Goal: Transaction & Acquisition: Purchase product/service

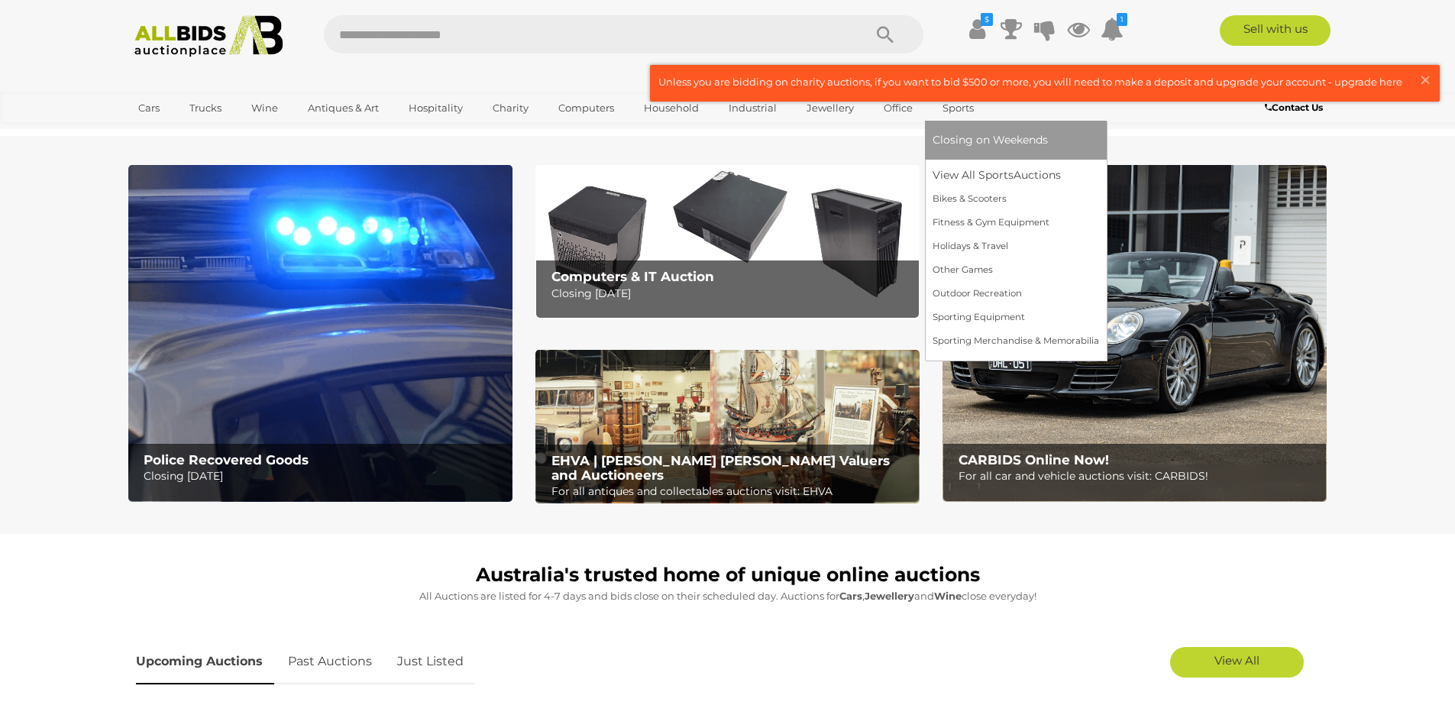
click at [959, 135] on span "Closing on Weekends" at bounding box center [990, 140] width 115 height 14
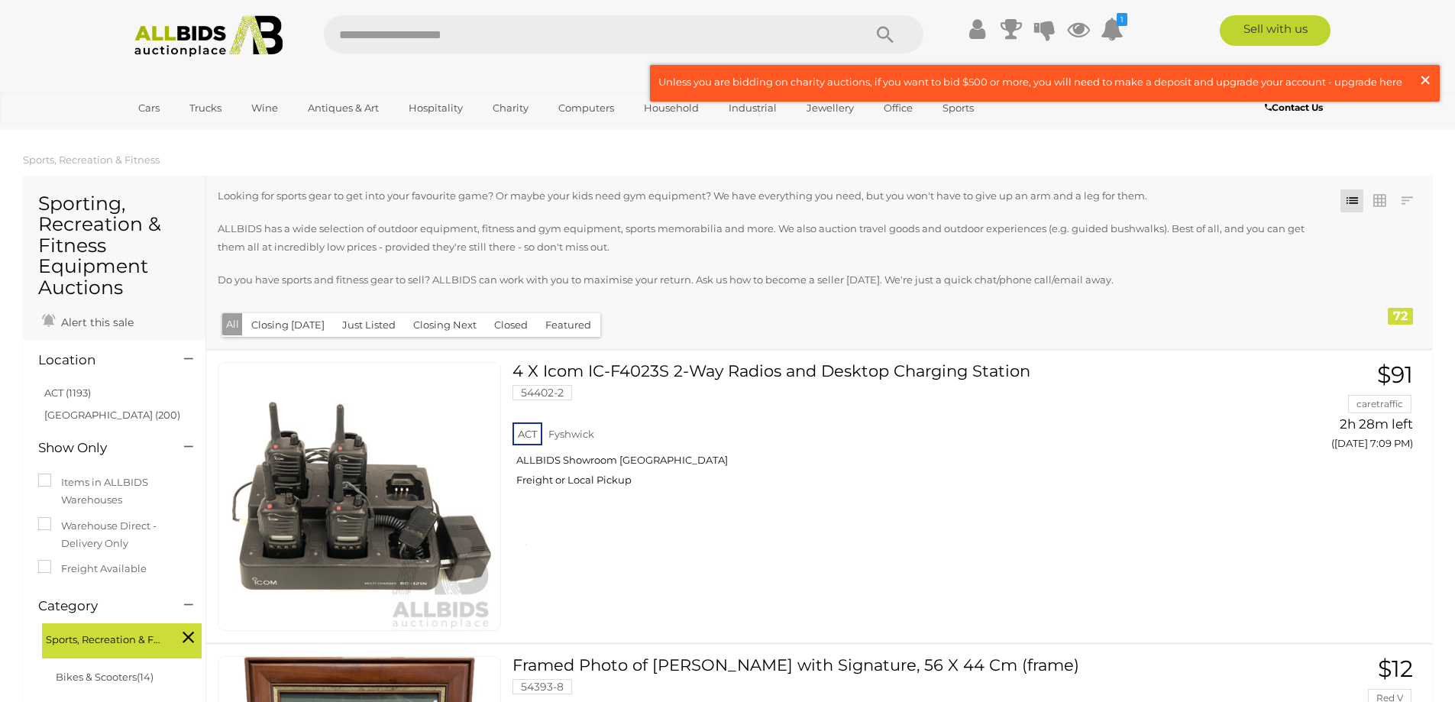
click at [1426, 80] on span "×" at bounding box center [1426, 80] width 14 height 30
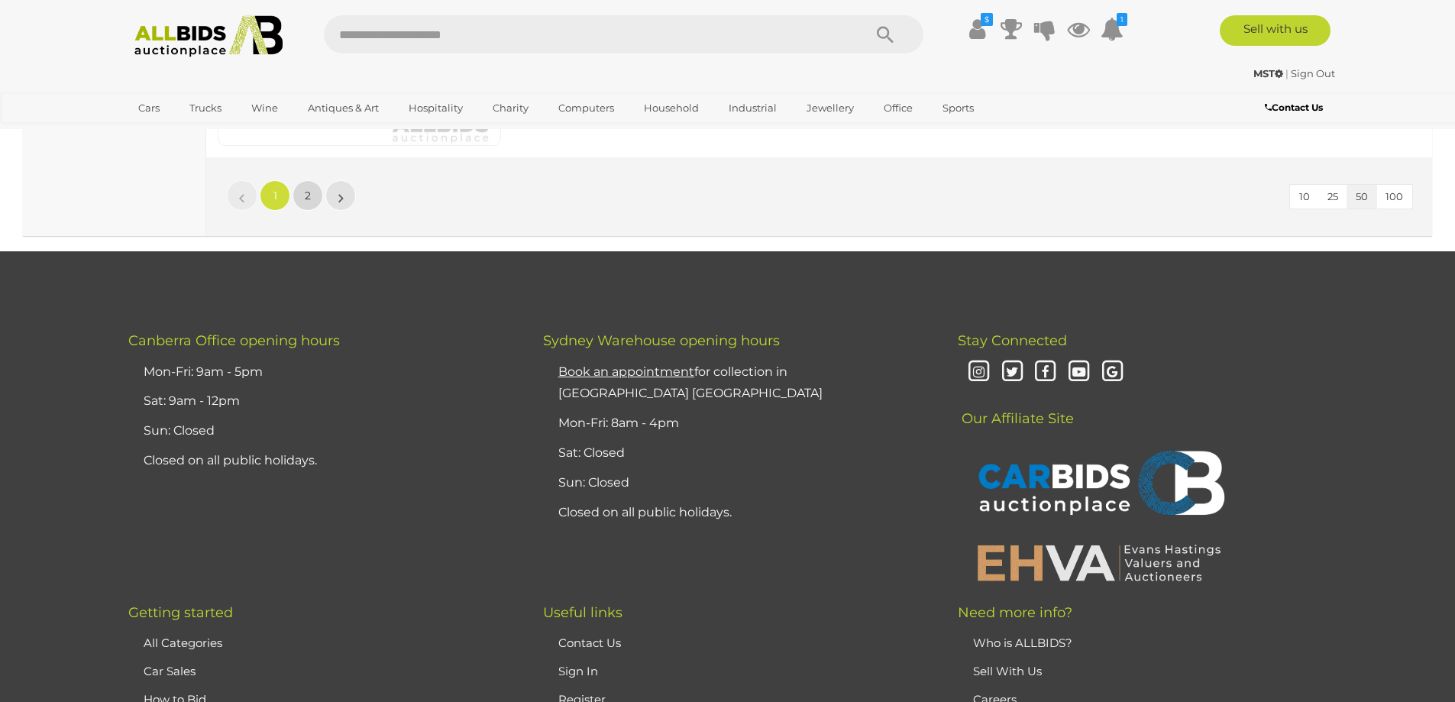
click at [307, 198] on span "2" at bounding box center [308, 196] width 6 height 14
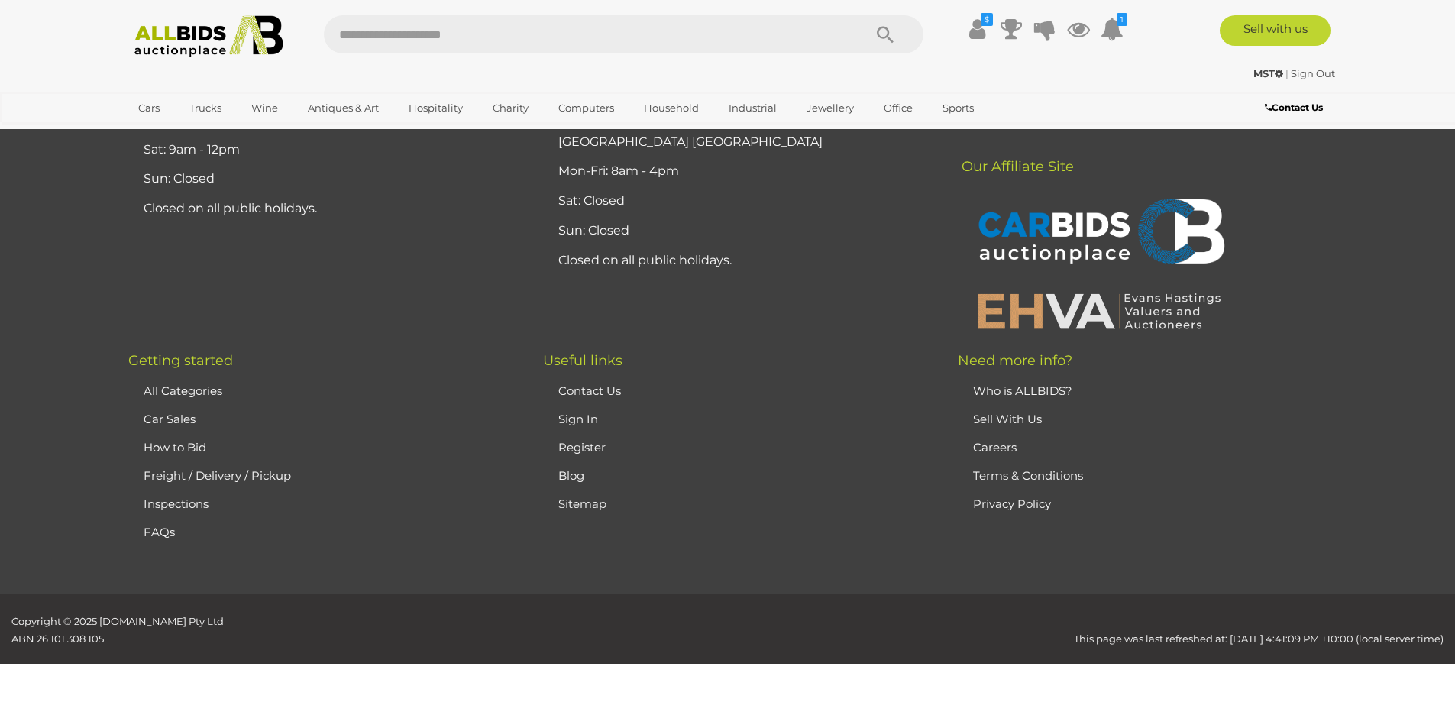
scroll to position [196, 0]
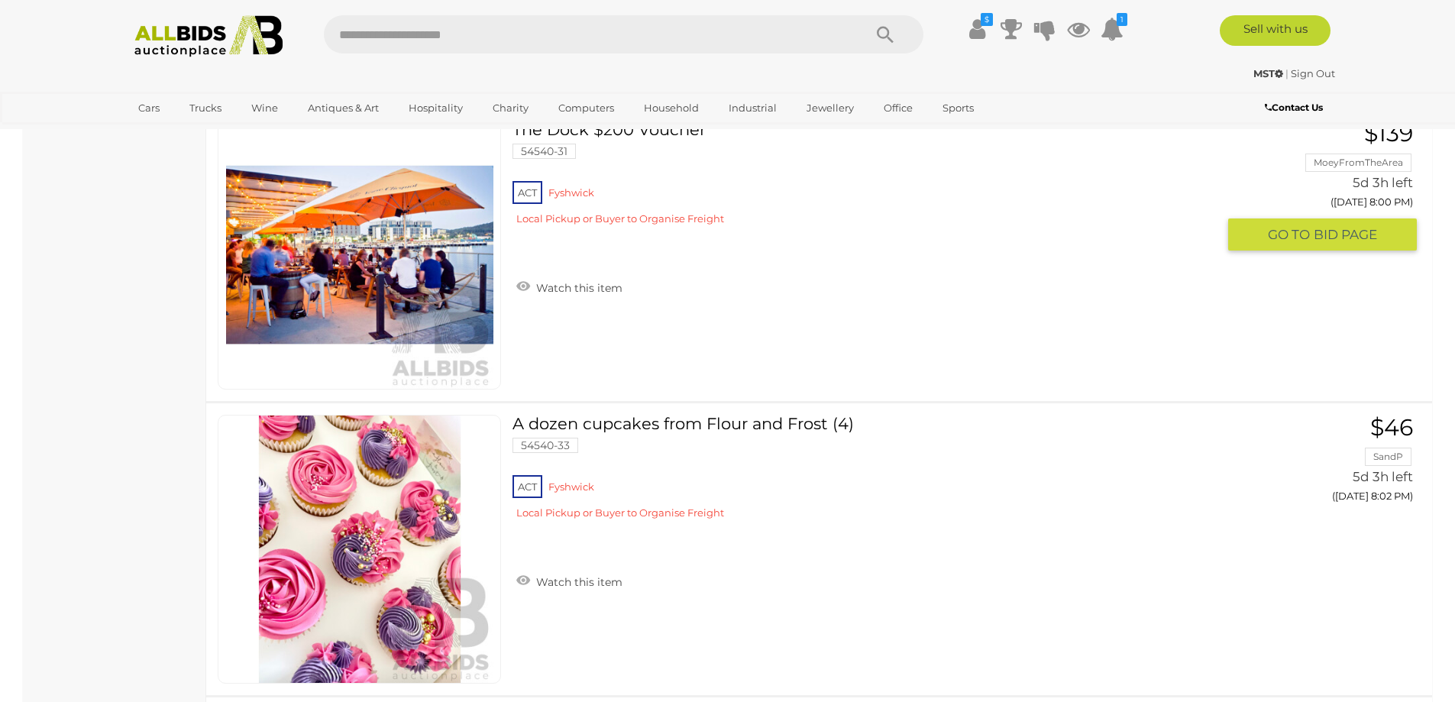
scroll to position [2029, 0]
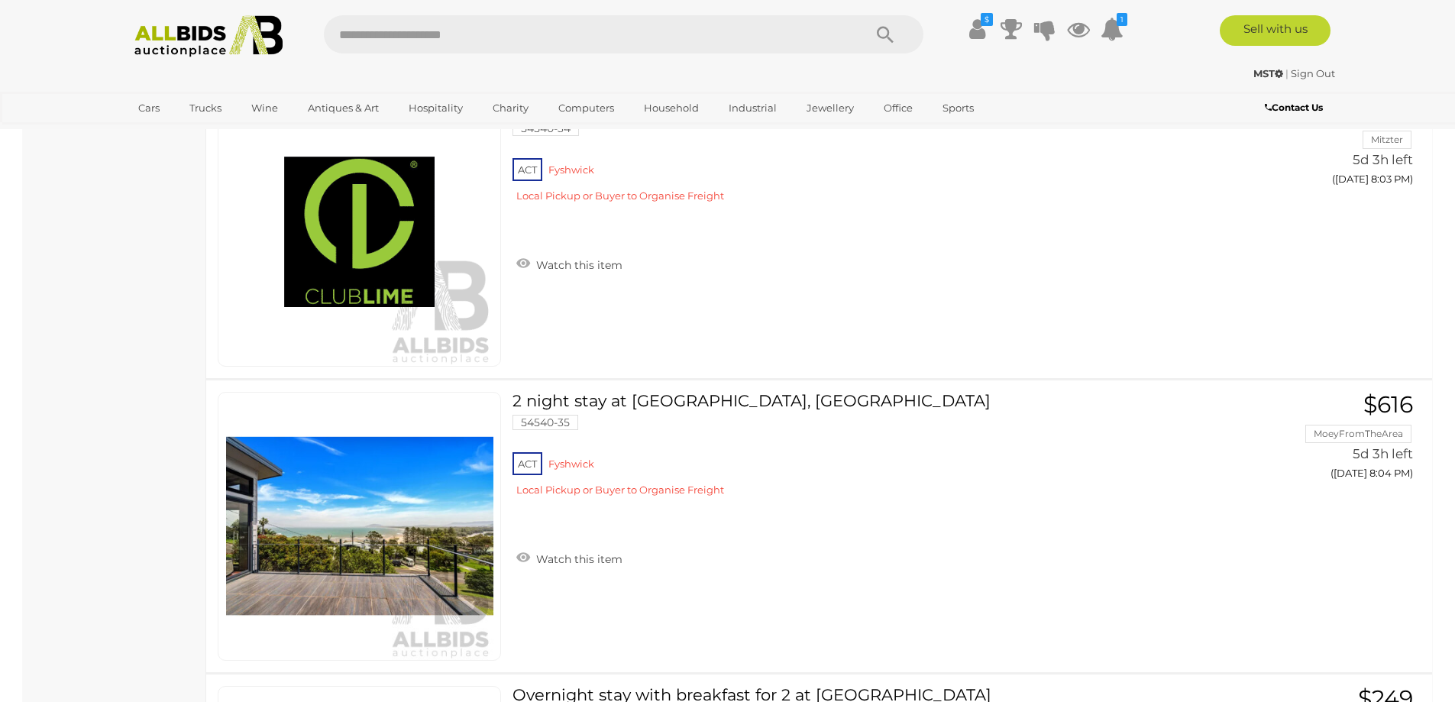
click at [160, 62] on div "MST | Sign Out MST | Sign Out" at bounding box center [728, 76] width 1222 height 31
click at [169, 55] on img at bounding box center [209, 36] width 166 height 42
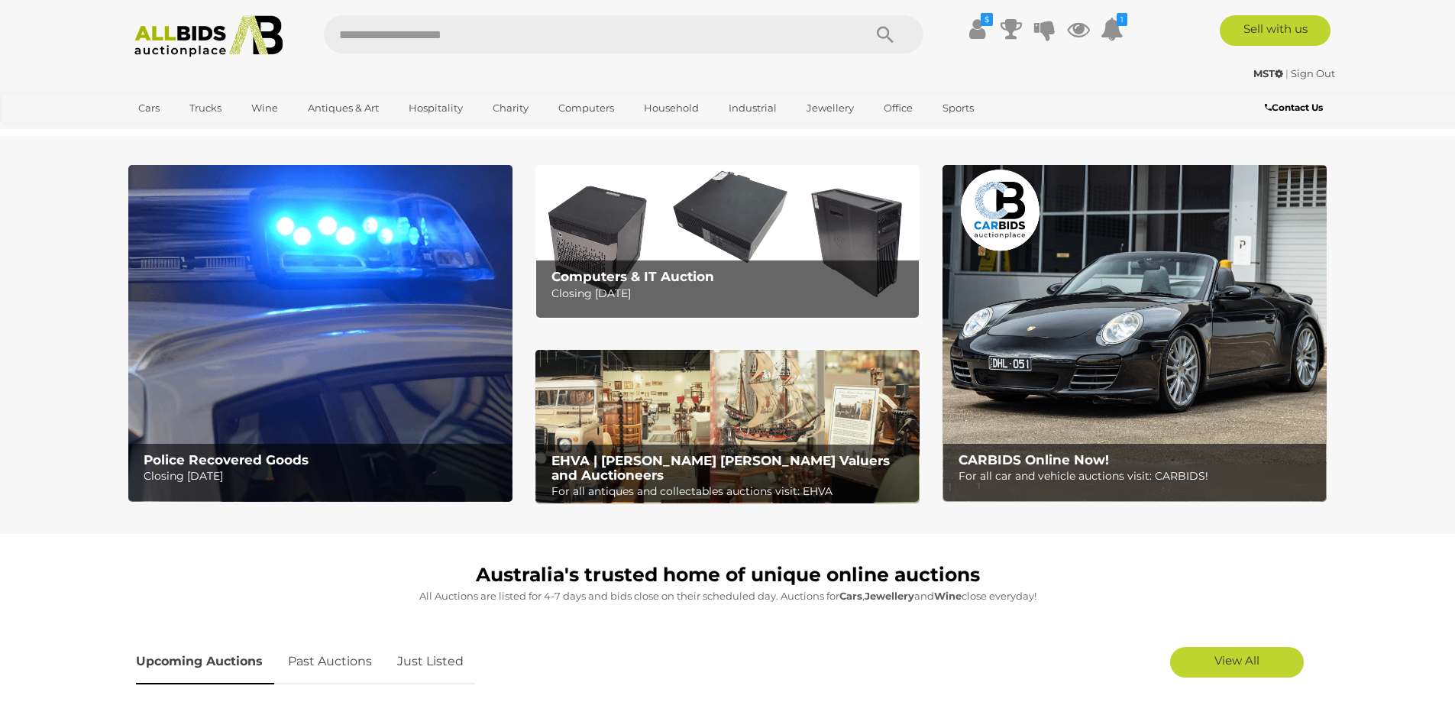
click at [231, 241] on img at bounding box center [320, 333] width 384 height 337
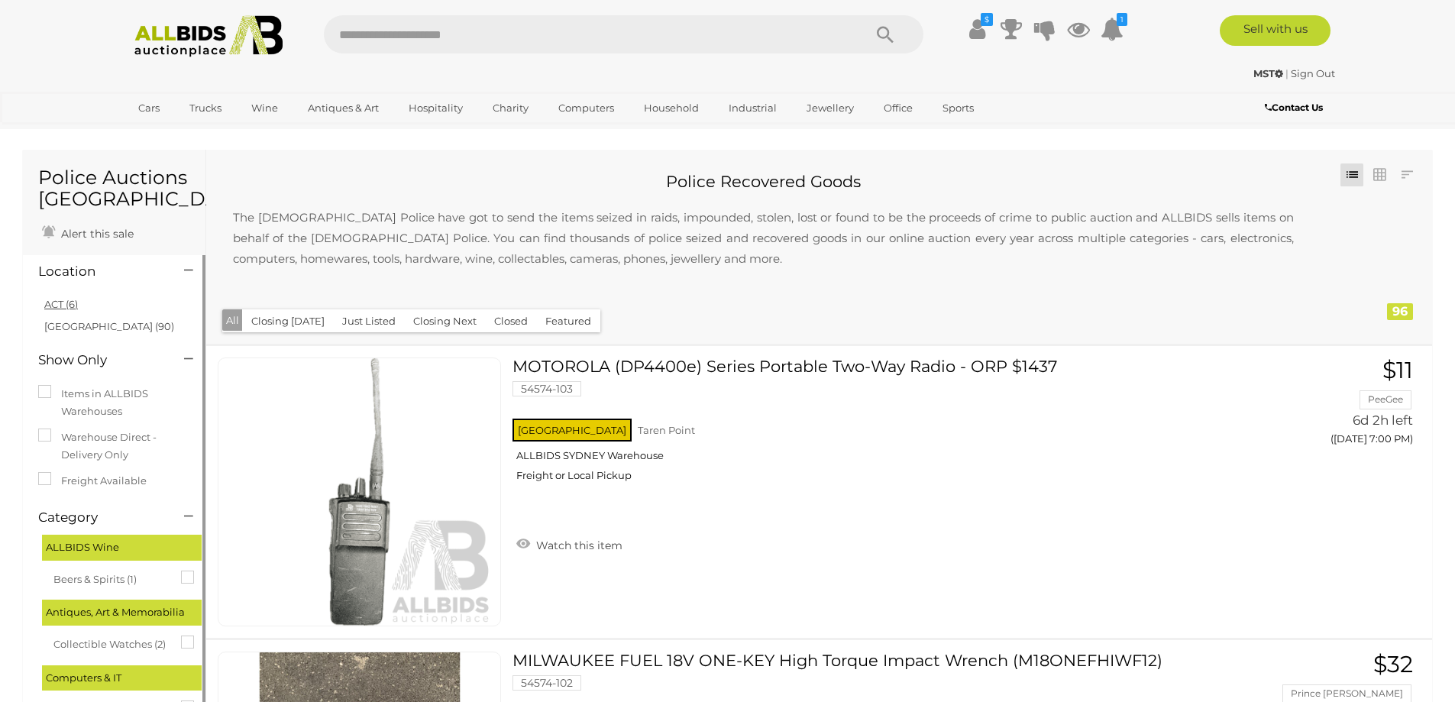
click at [52, 310] on li "ACT (6)" at bounding box center [116, 304] width 148 height 22
click at [54, 304] on link "ACT (6)" at bounding box center [61, 304] width 34 height 12
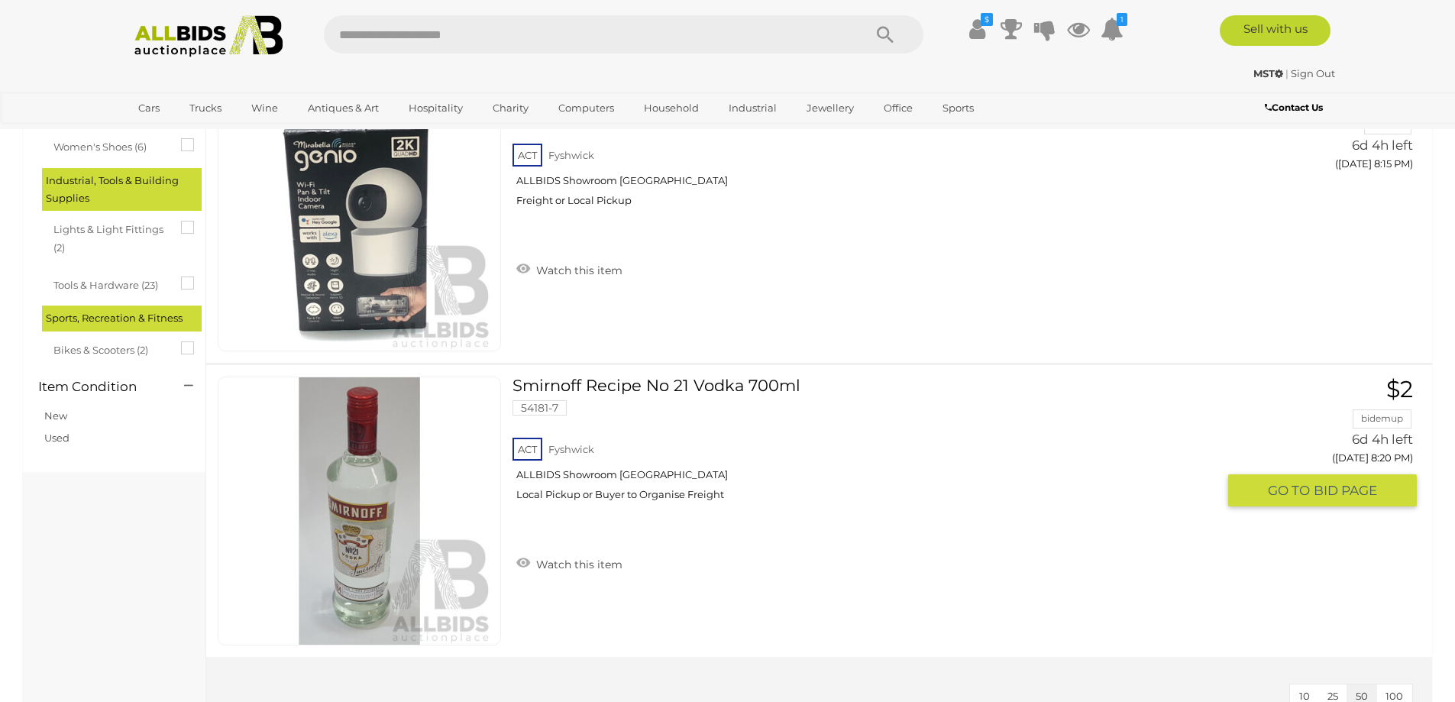
scroll to position [840, 0]
